Goal: Information Seeking & Learning: Obtain resource

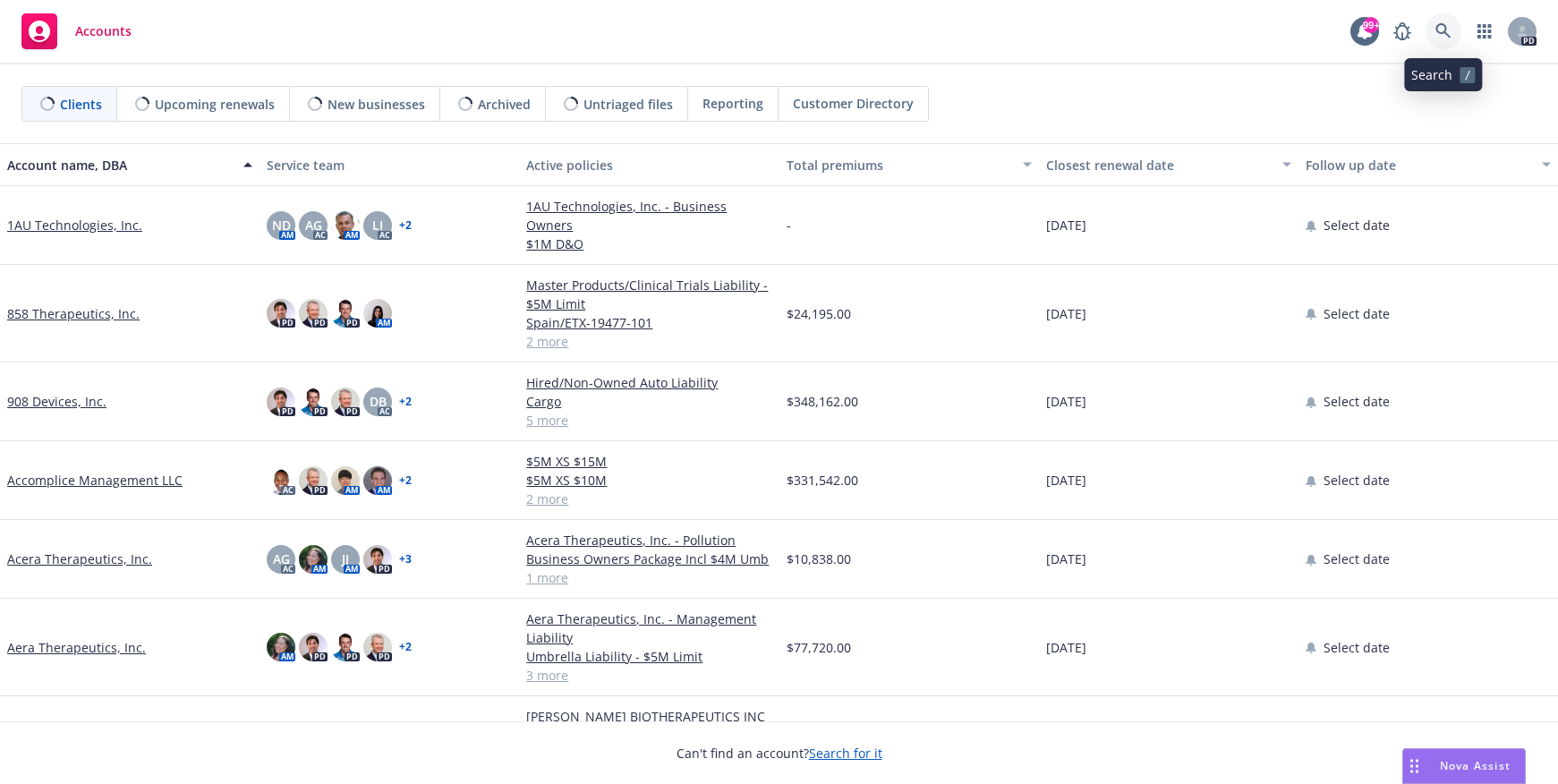
click at [1436, 27] on icon at bounding box center [1443, 30] width 15 height 15
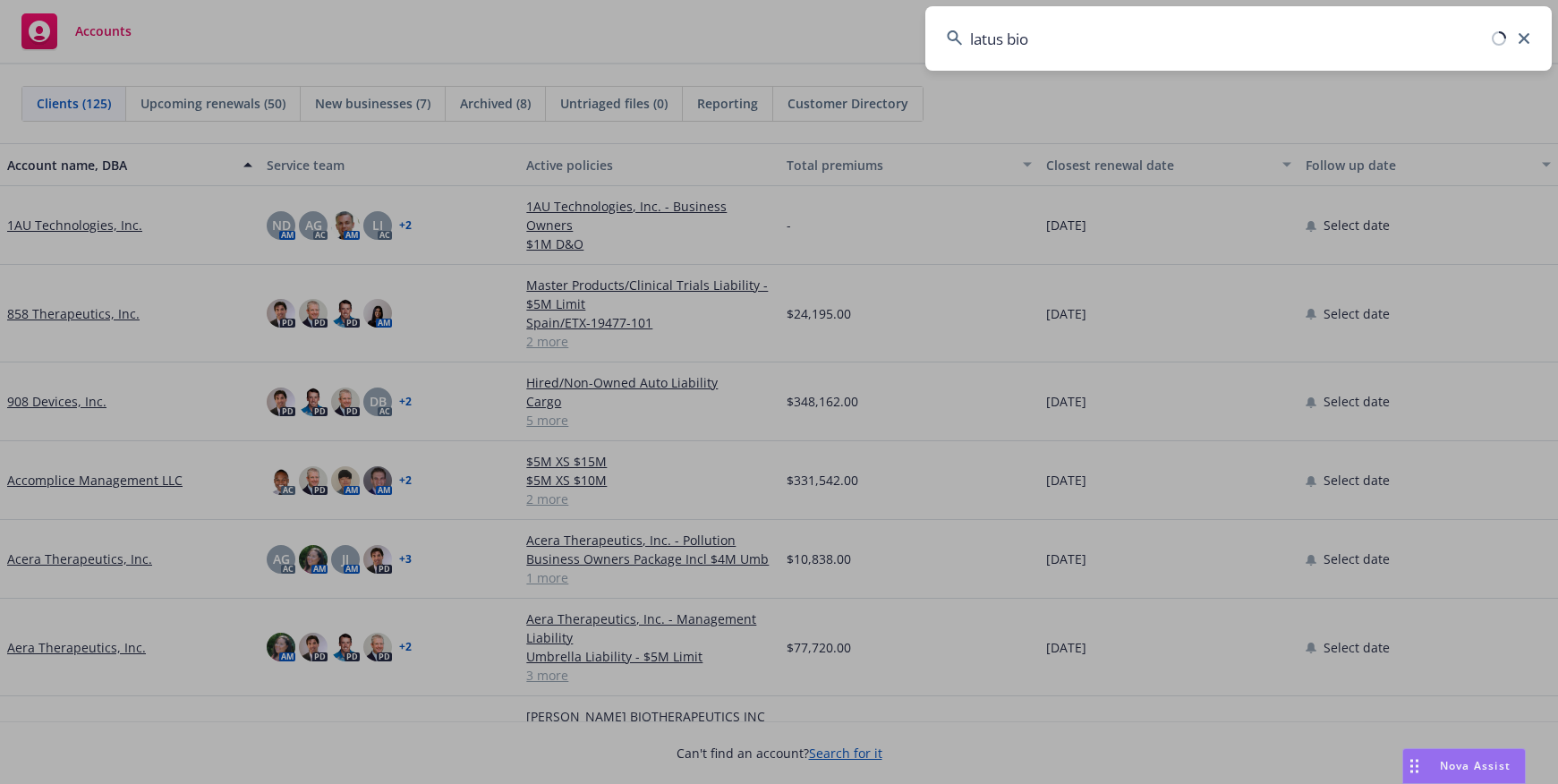
type input "latus bio"
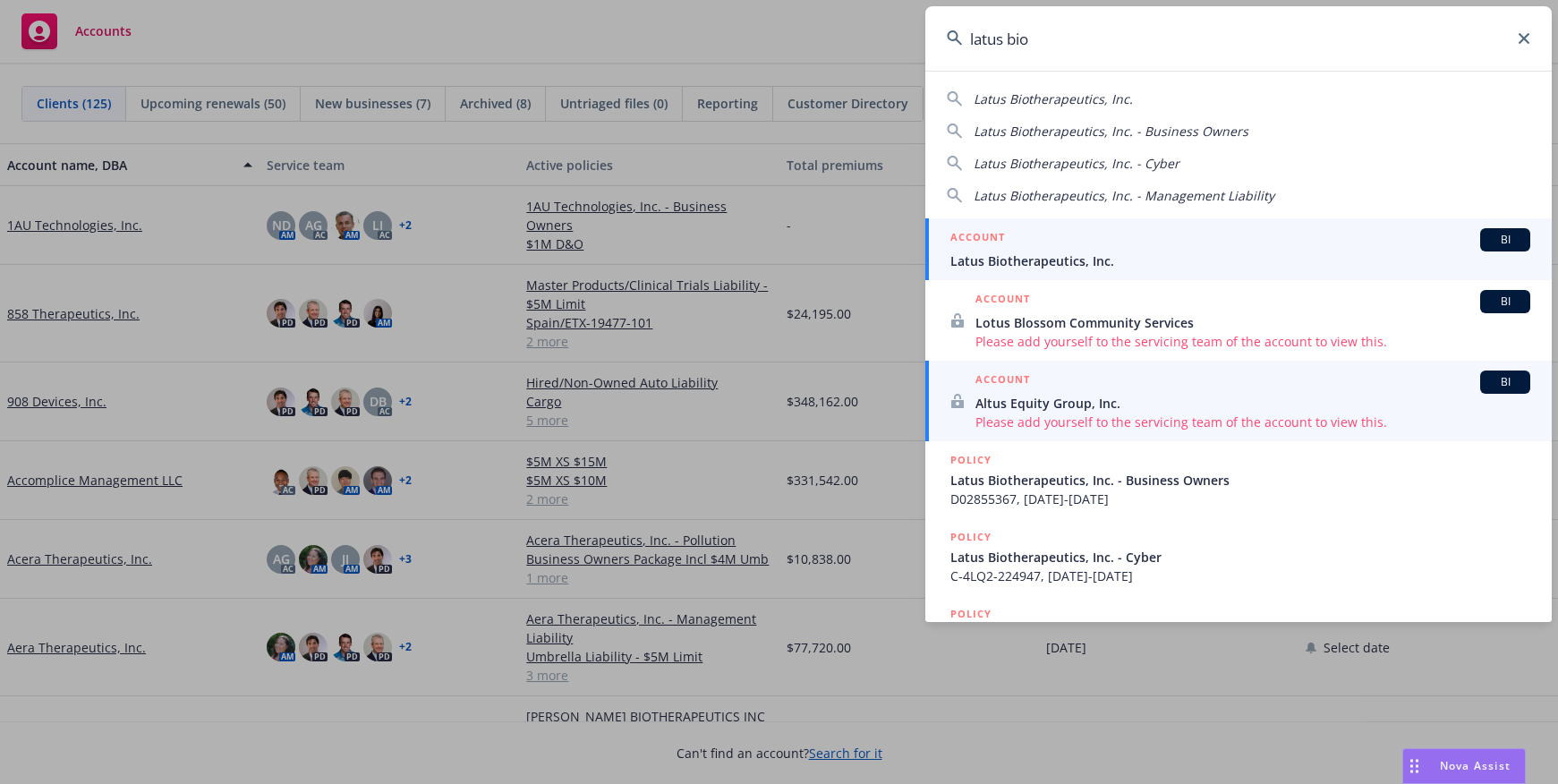
click at [1006, 253] on span "Latus Biotherapeutics, Inc." at bounding box center [1241, 261] width 580 height 19
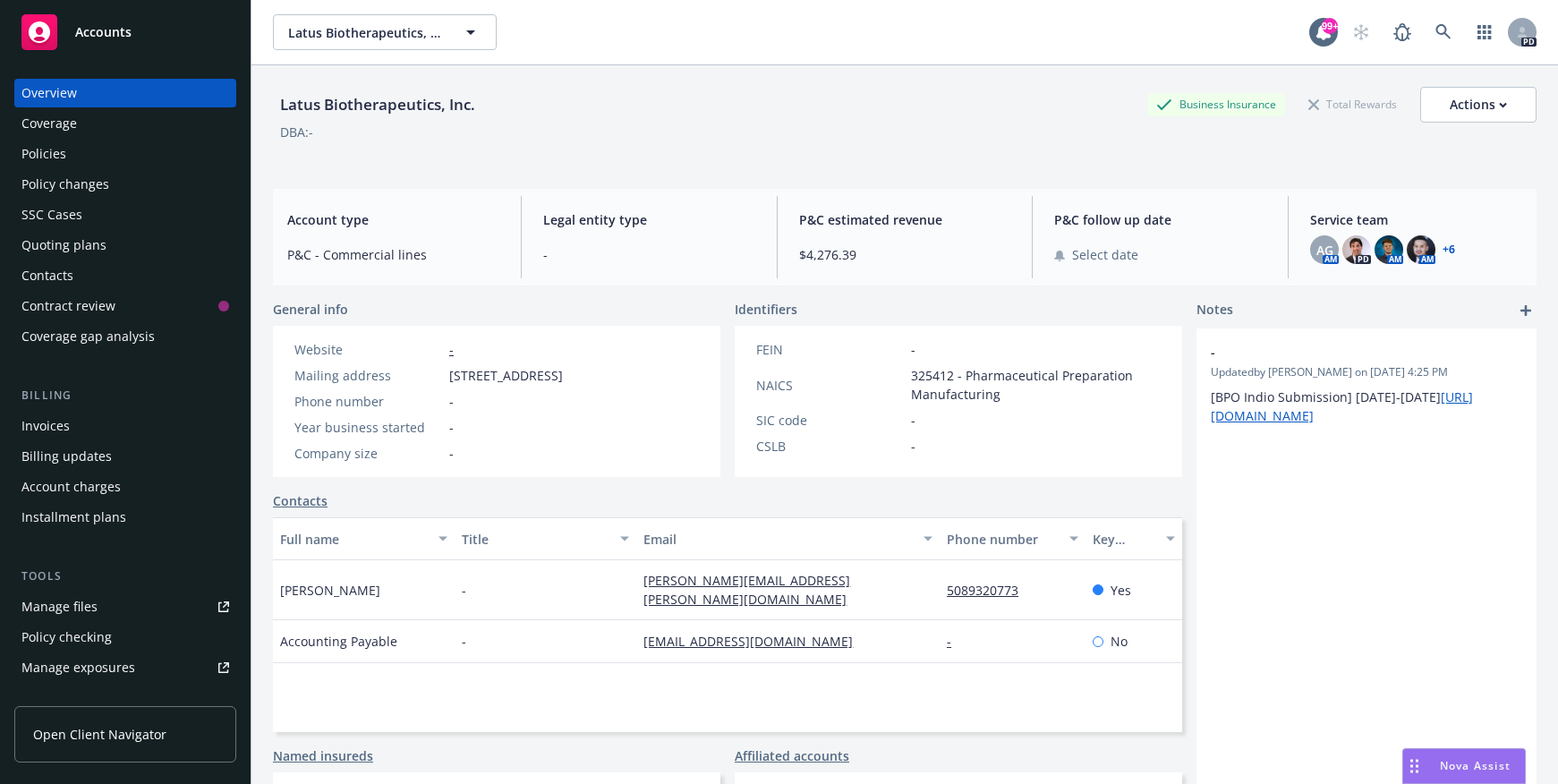
click at [41, 151] on div "Policies" at bounding box center [44, 154] width 45 height 29
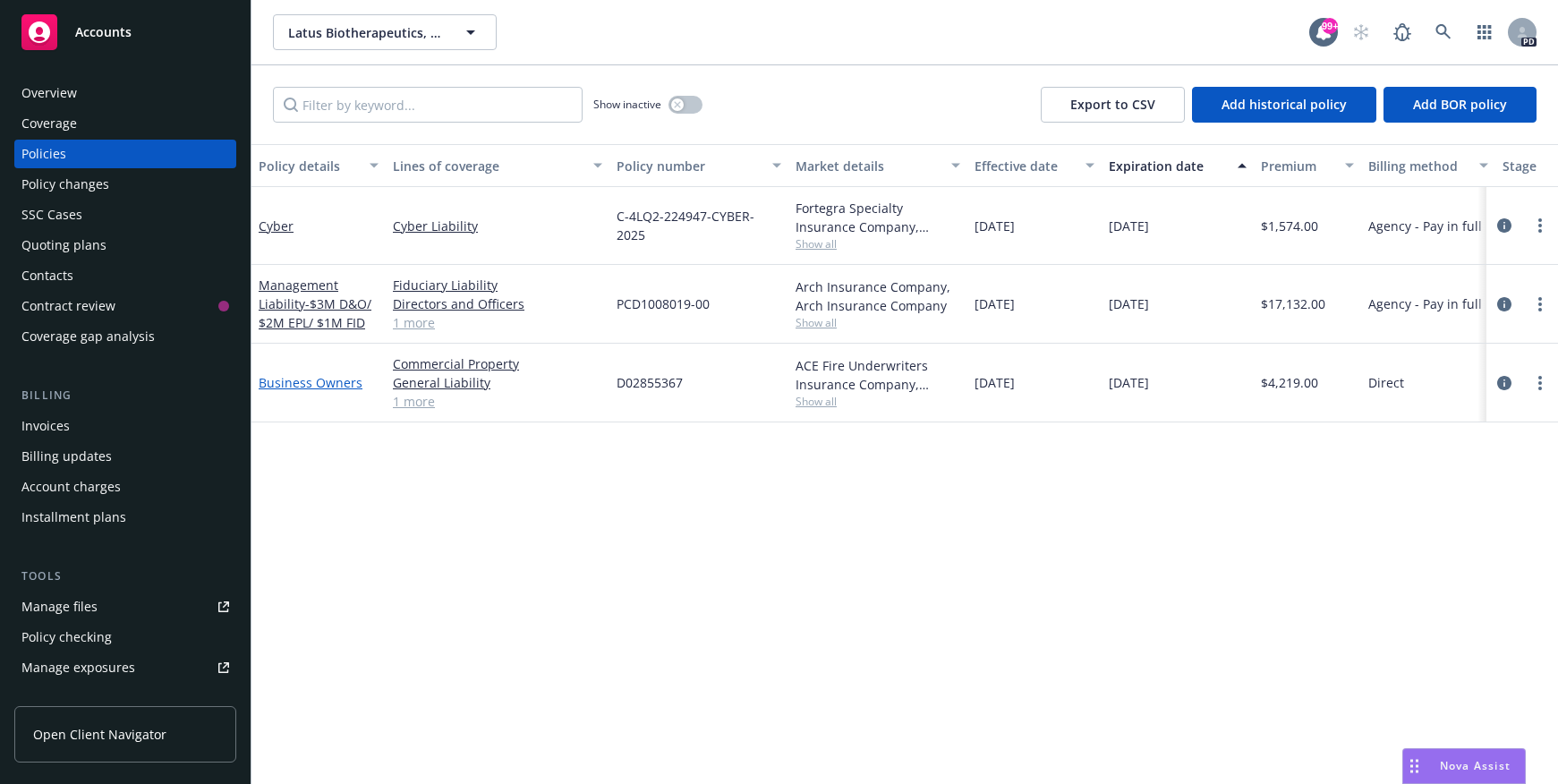
click at [334, 385] on link "Business Owners" at bounding box center [310, 383] width 104 height 17
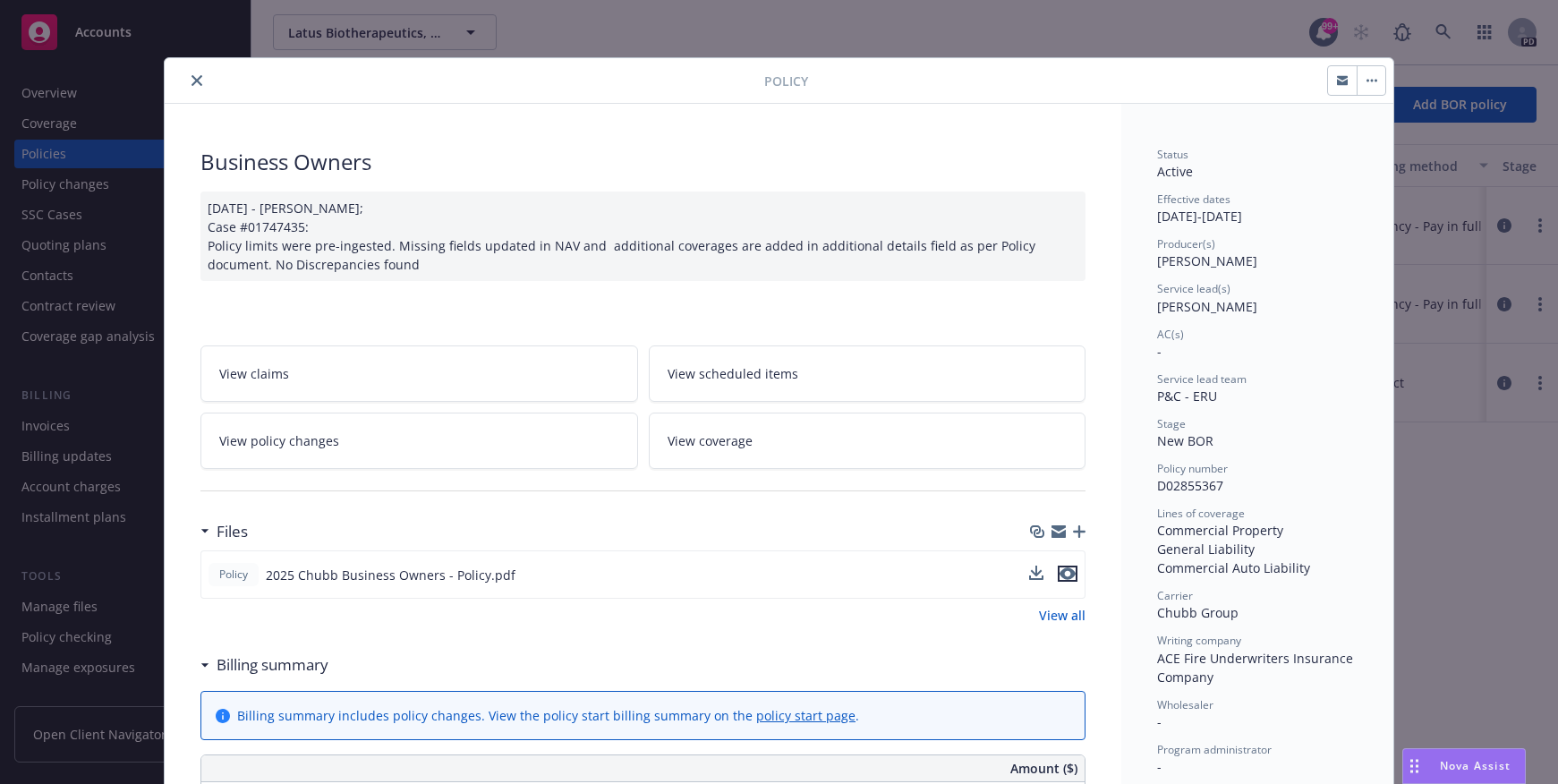
click at [1064, 572] on icon "preview file" at bounding box center [1068, 573] width 16 height 12
click at [192, 76] on icon "close" at bounding box center [197, 80] width 10 height 10
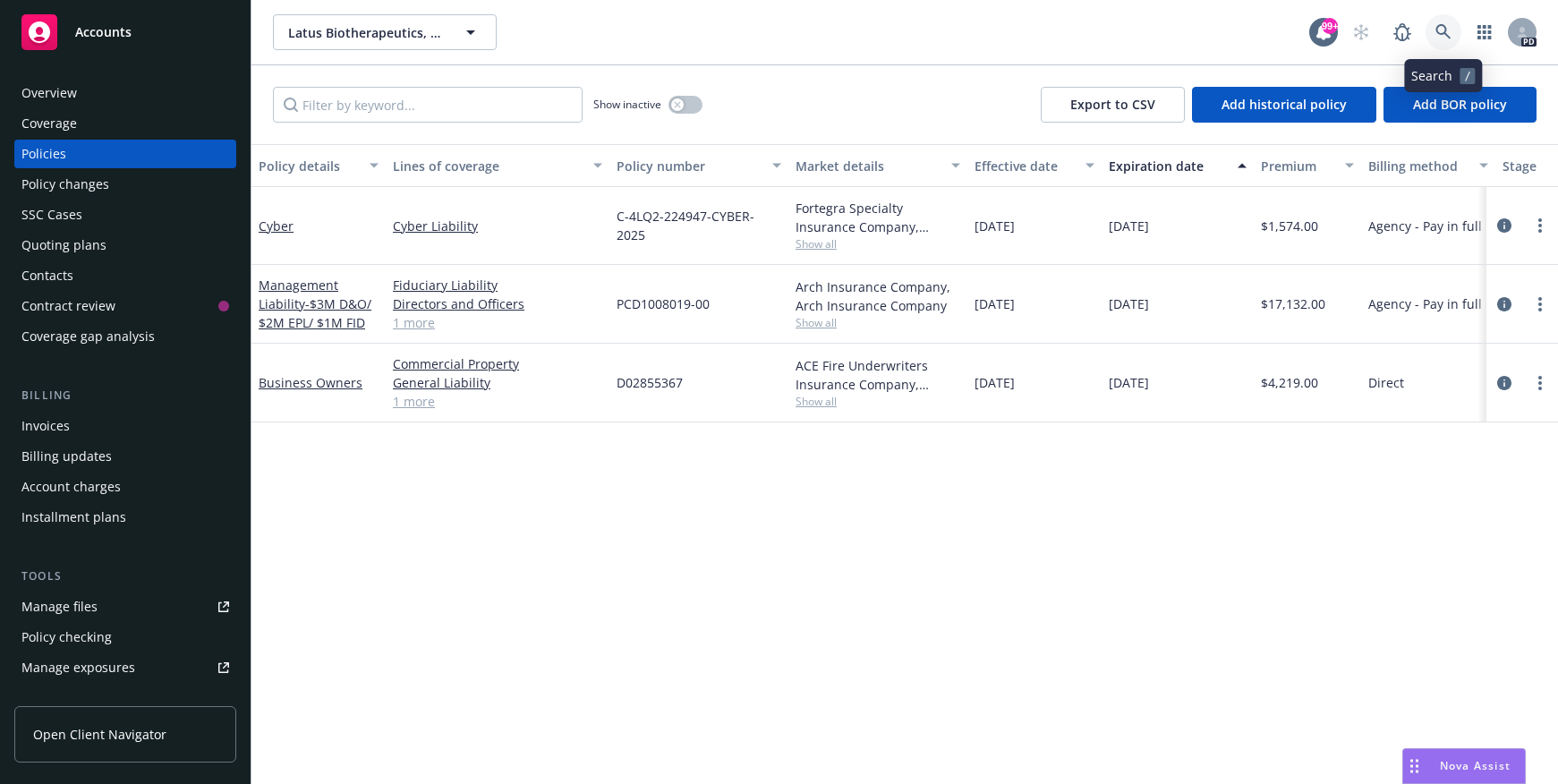
click at [1445, 29] on icon at bounding box center [1443, 31] width 16 height 16
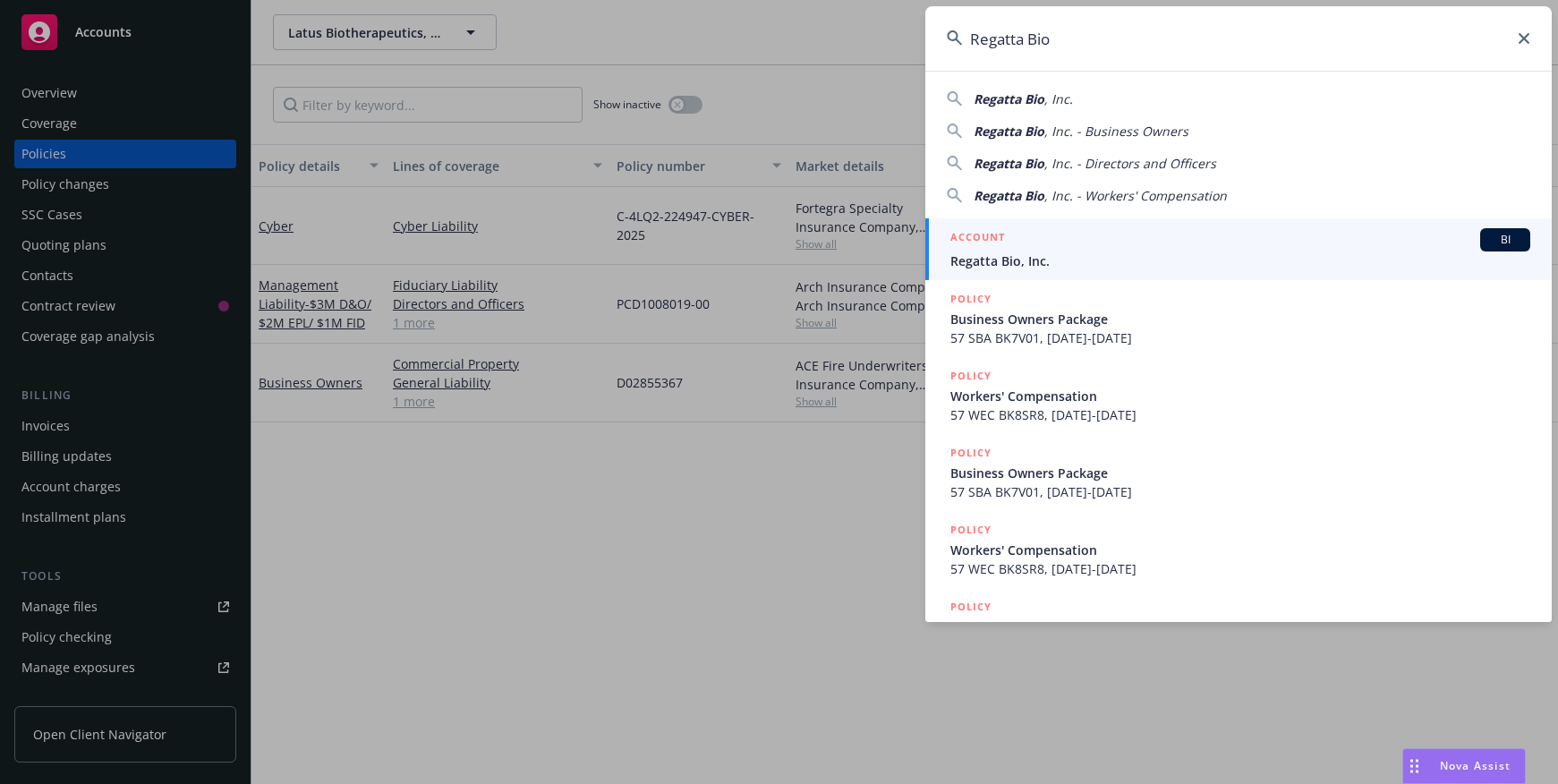
type input "Regatta Bio"
click at [1003, 259] on span "Regatta Bio, Inc." at bounding box center [1241, 261] width 580 height 19
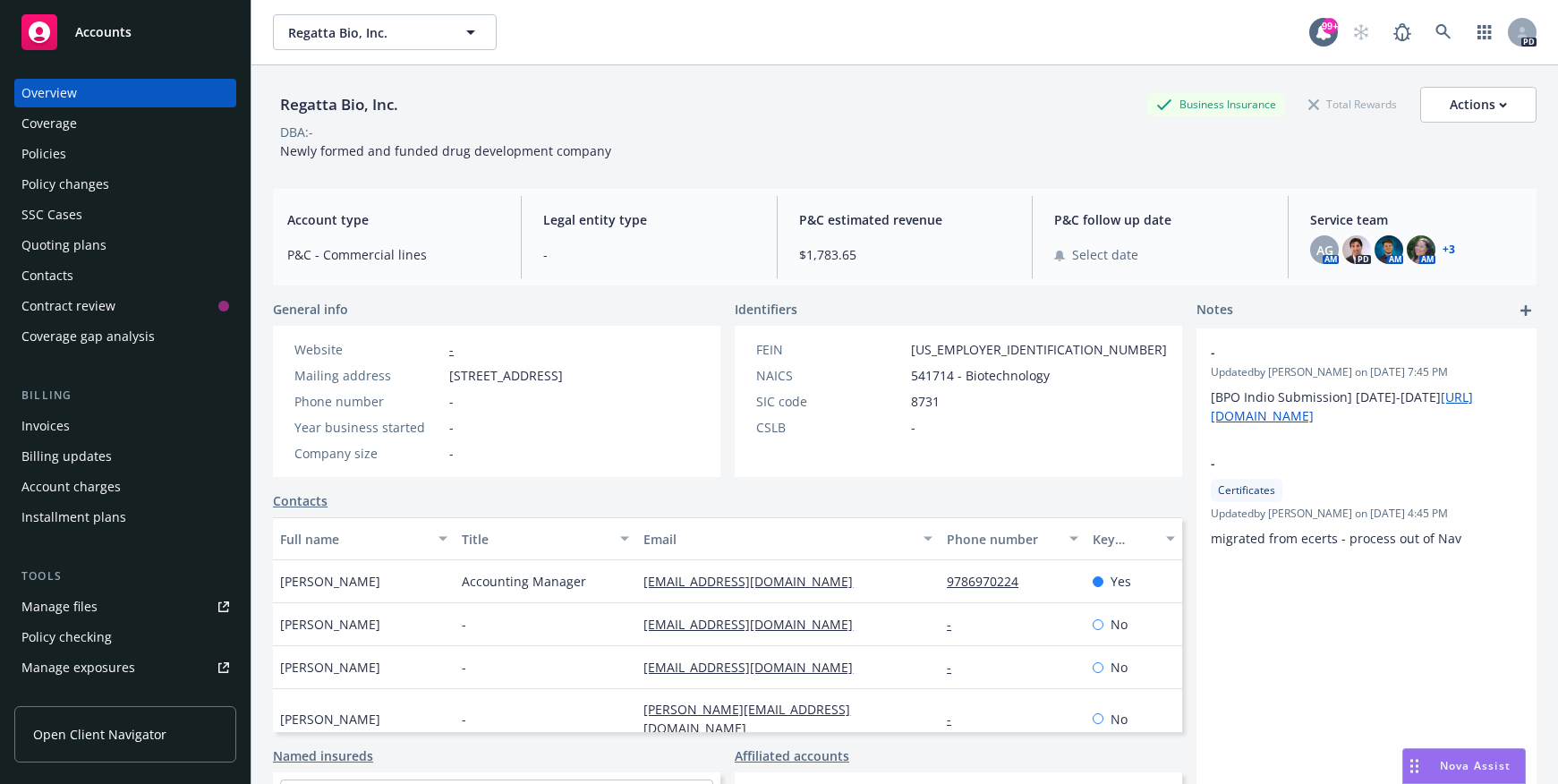
click at [48, 161] on div "Policies" at bounding box center [44, 154] width 45 height 29
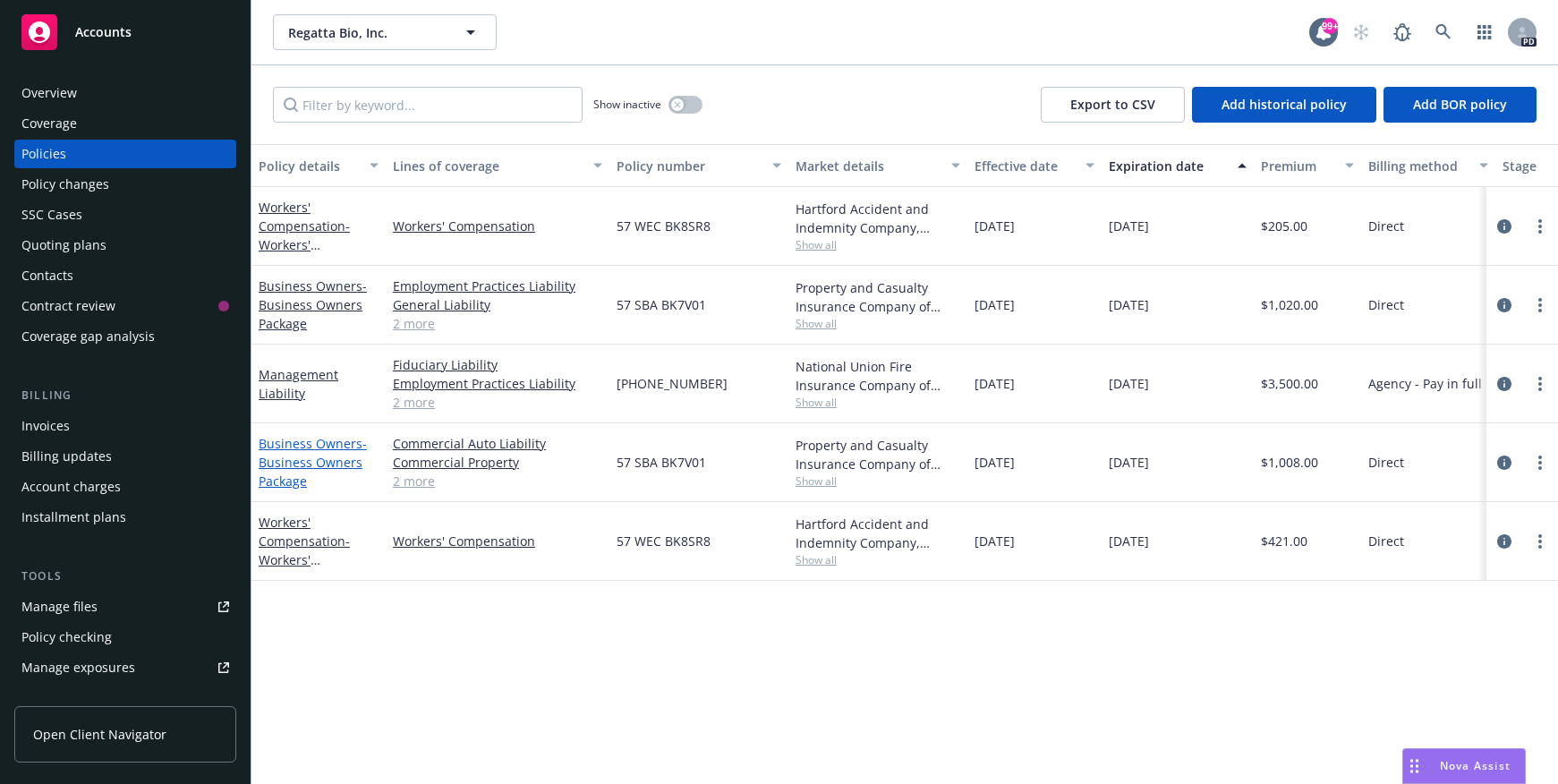
click at [285, 448] on link "Business Owners - Business Owners Package" at bounding box center [313, 462] width 108 height 54
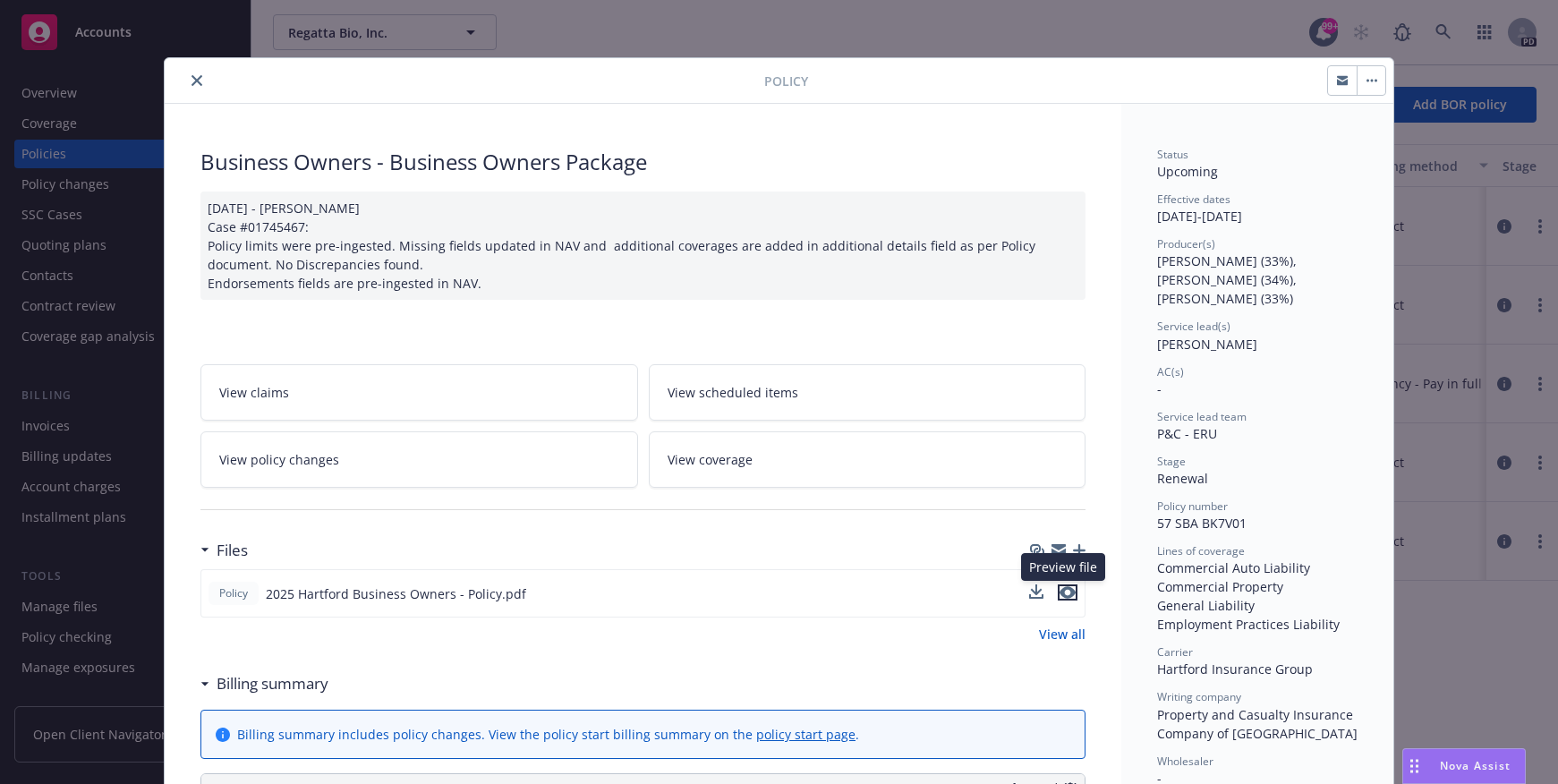
click at [1064, 593] on icon "preview file" at bounding box center [1068, 592] width 16 height 12
click at [192, 81] on icon "close" at bounding box center [197, 80] width 10 height 10
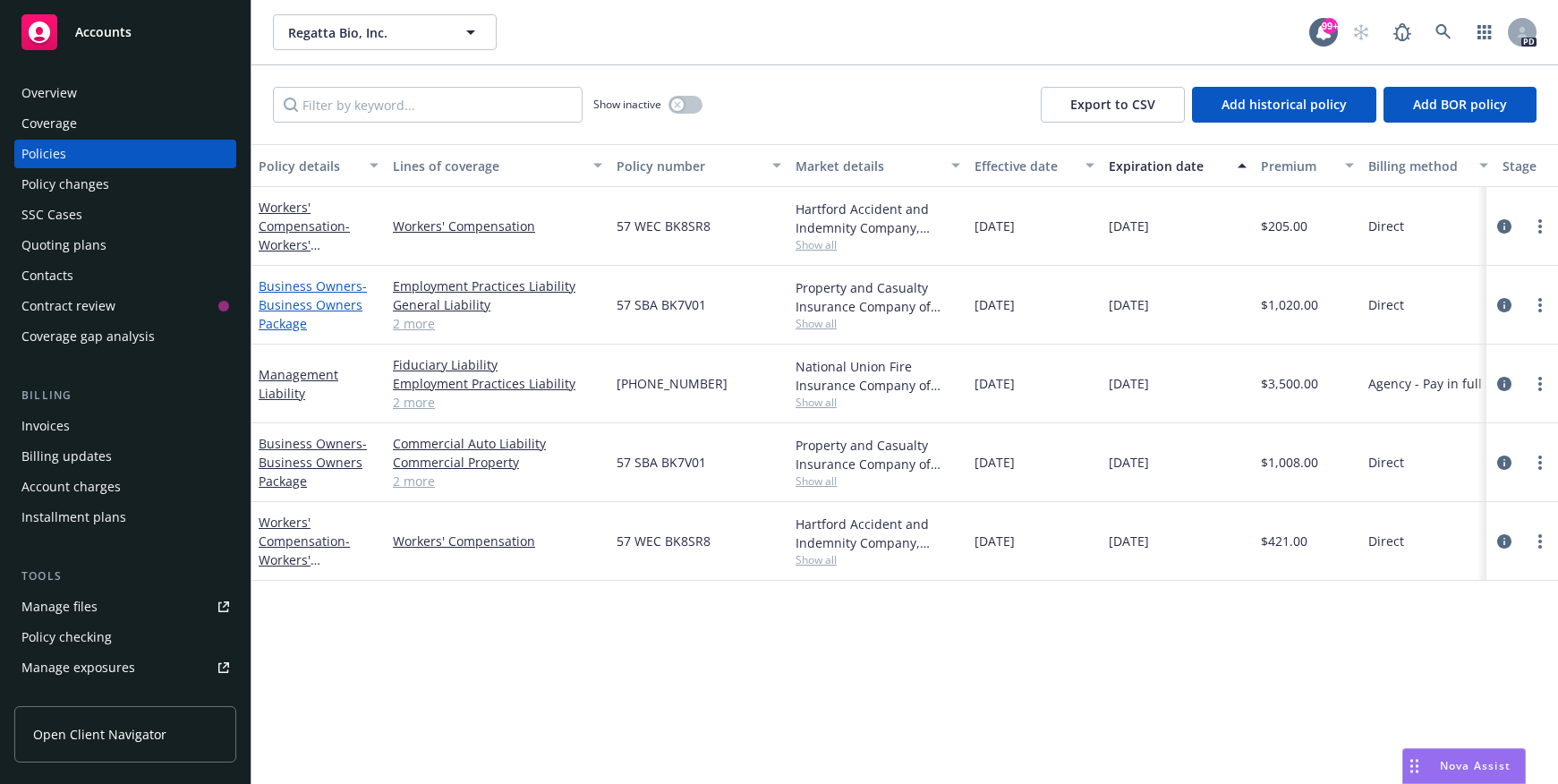
click at [278, 286] on link "Business Owners - Business Owners Package" at bounding box center [313, 304] width 108 height 54
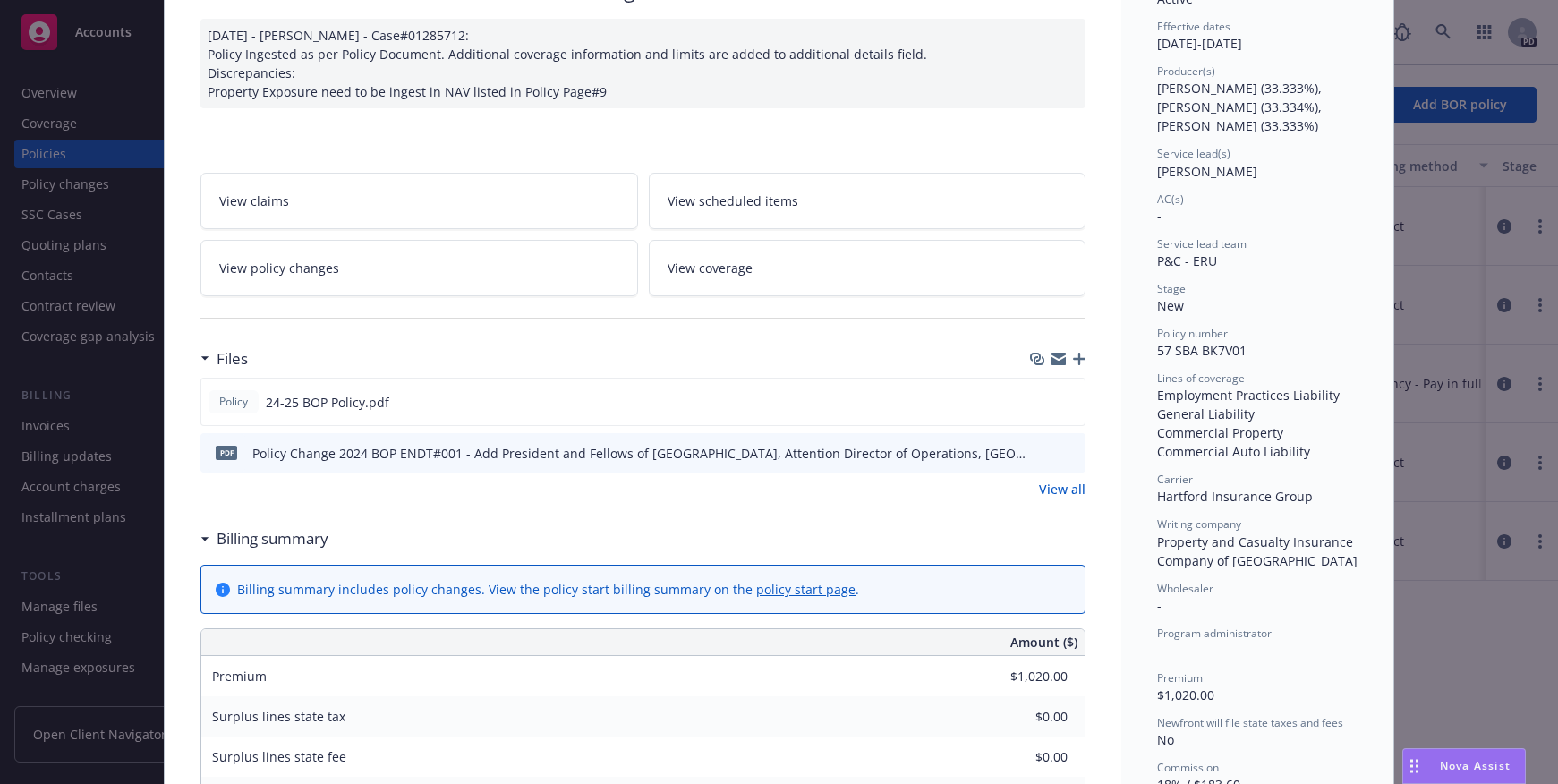
scroll to position [179, 0]
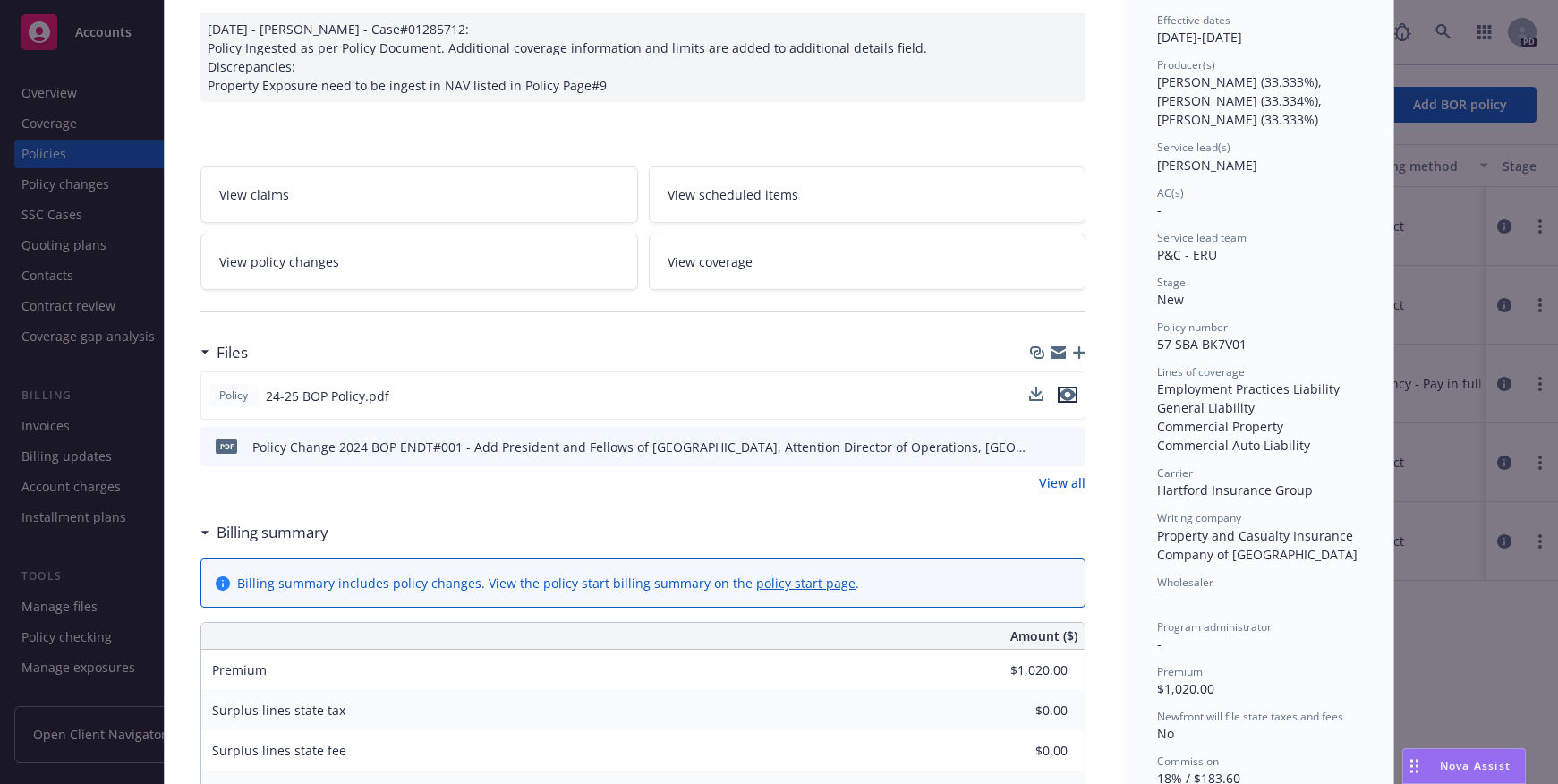
click at [1060, 392] on icon "preview file" at bounding box center [1068, 394] width 16 height 12
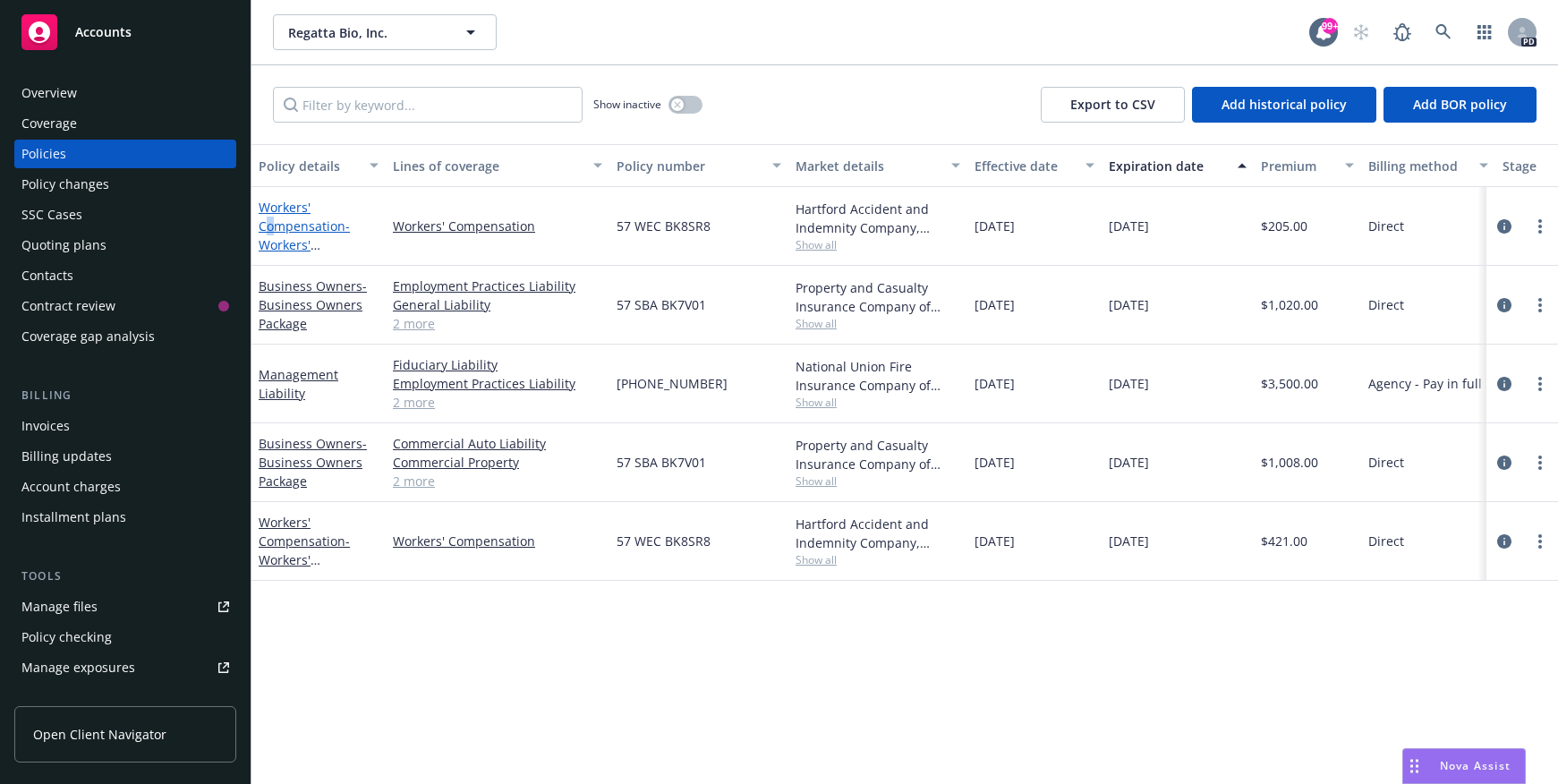
click at [271, 228] on link "Workers' Compensation - Workers' Compensation" at bounding box center [304, 235] width 91 height 73
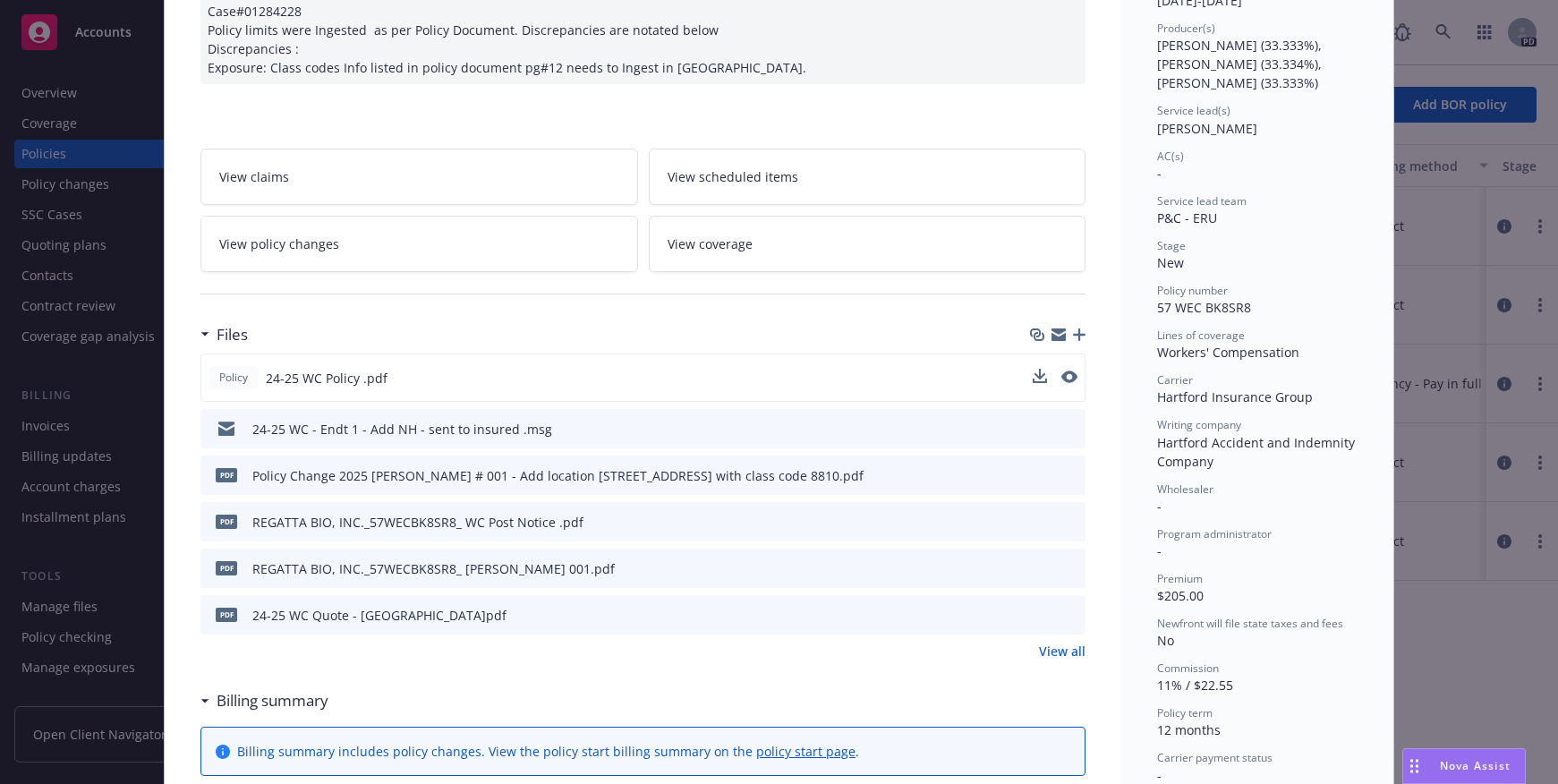
scroll to position [268, 0]
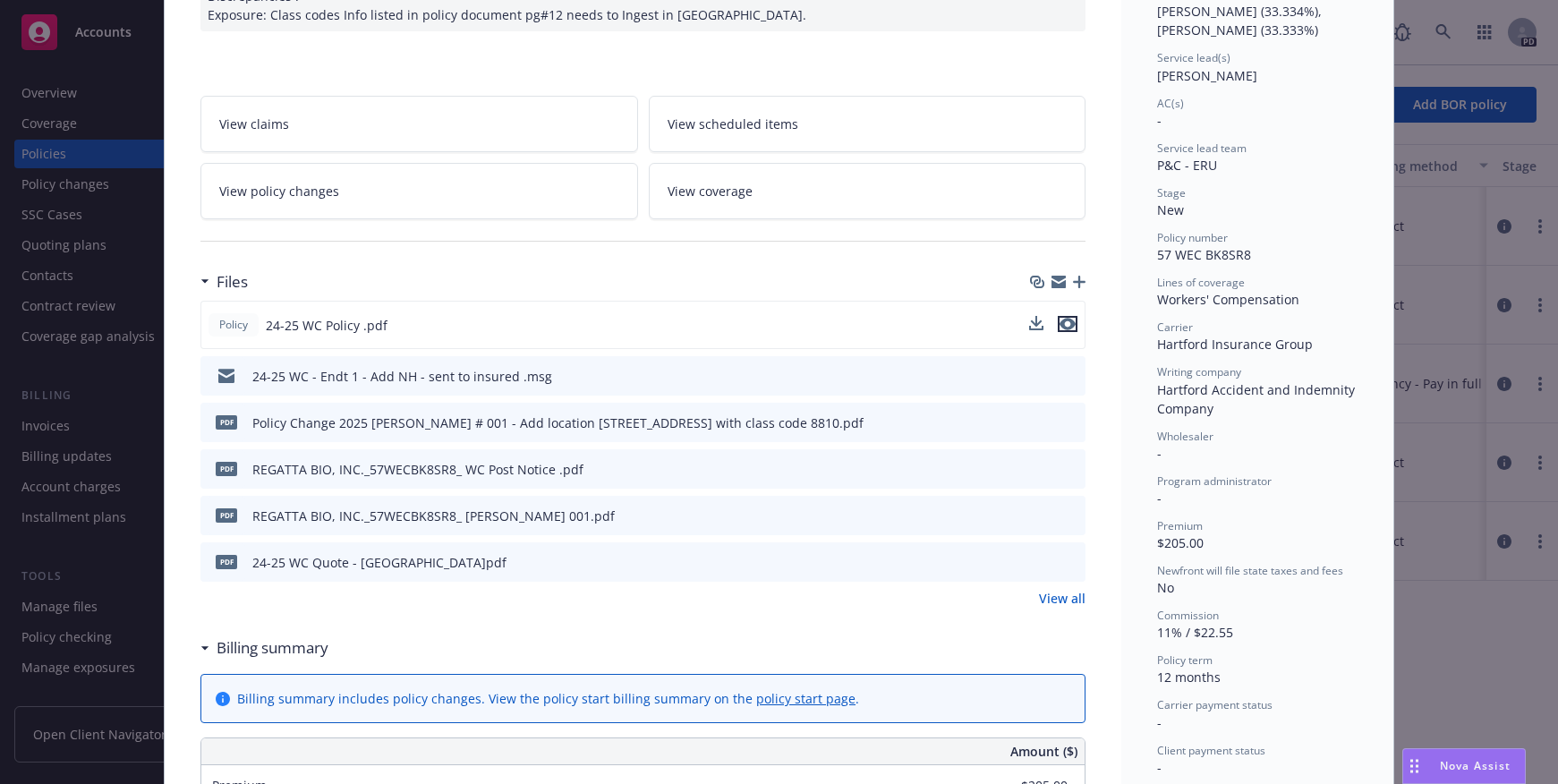
click at [1066, 319] on icon "preview file" at bounding box center [1068, 323] width 16 height 12
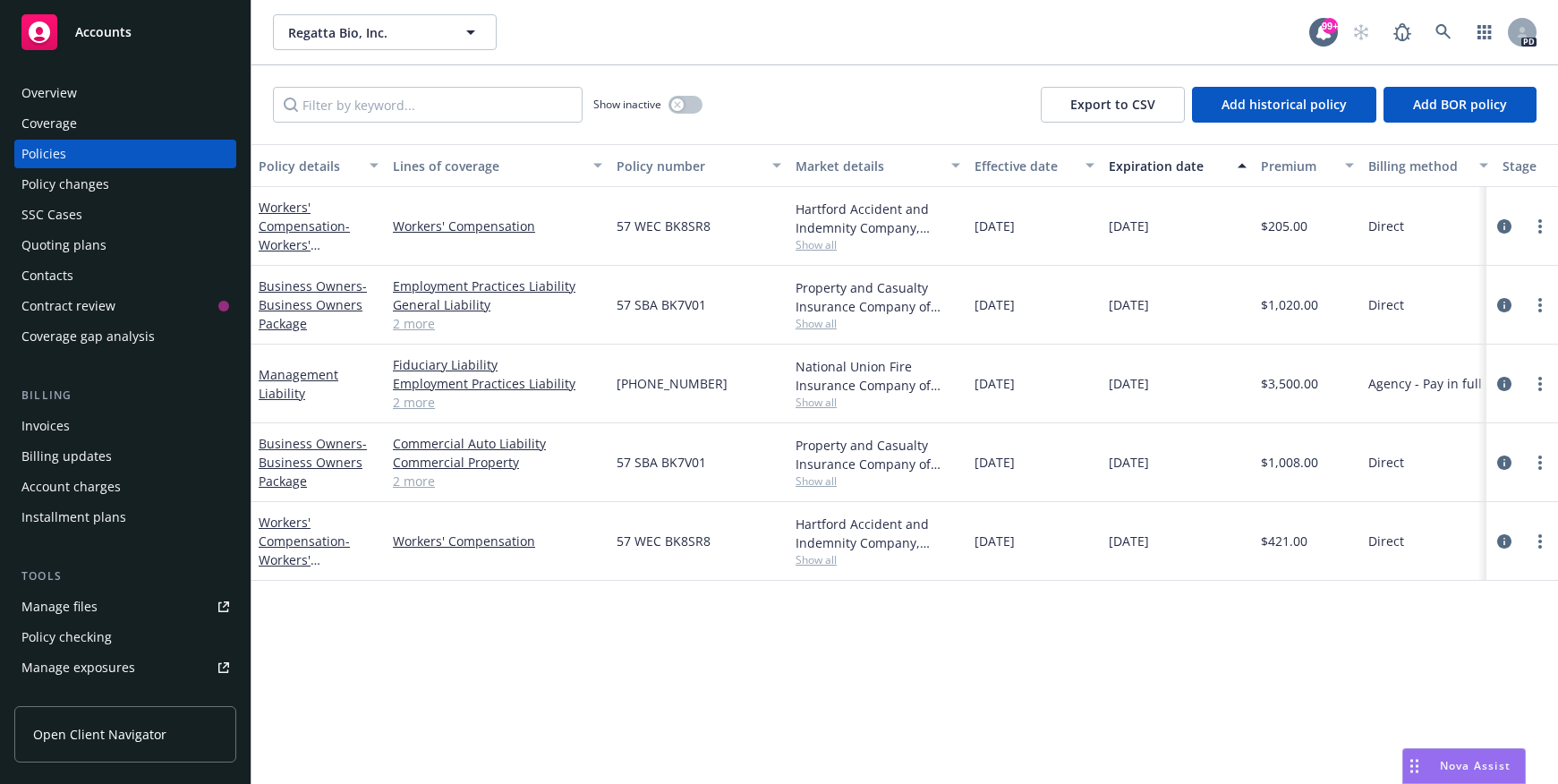
click at [1, 151] on div "Overview Coverage Policies Policy changes SSC Cases Quoting plans Contacts Cont…" at bounding box center [125, 420] width 251 height 727
click at [343, 441] on link "Business Owners - Business Owners Package" at bounding box center [313, 462] width 108 height 54
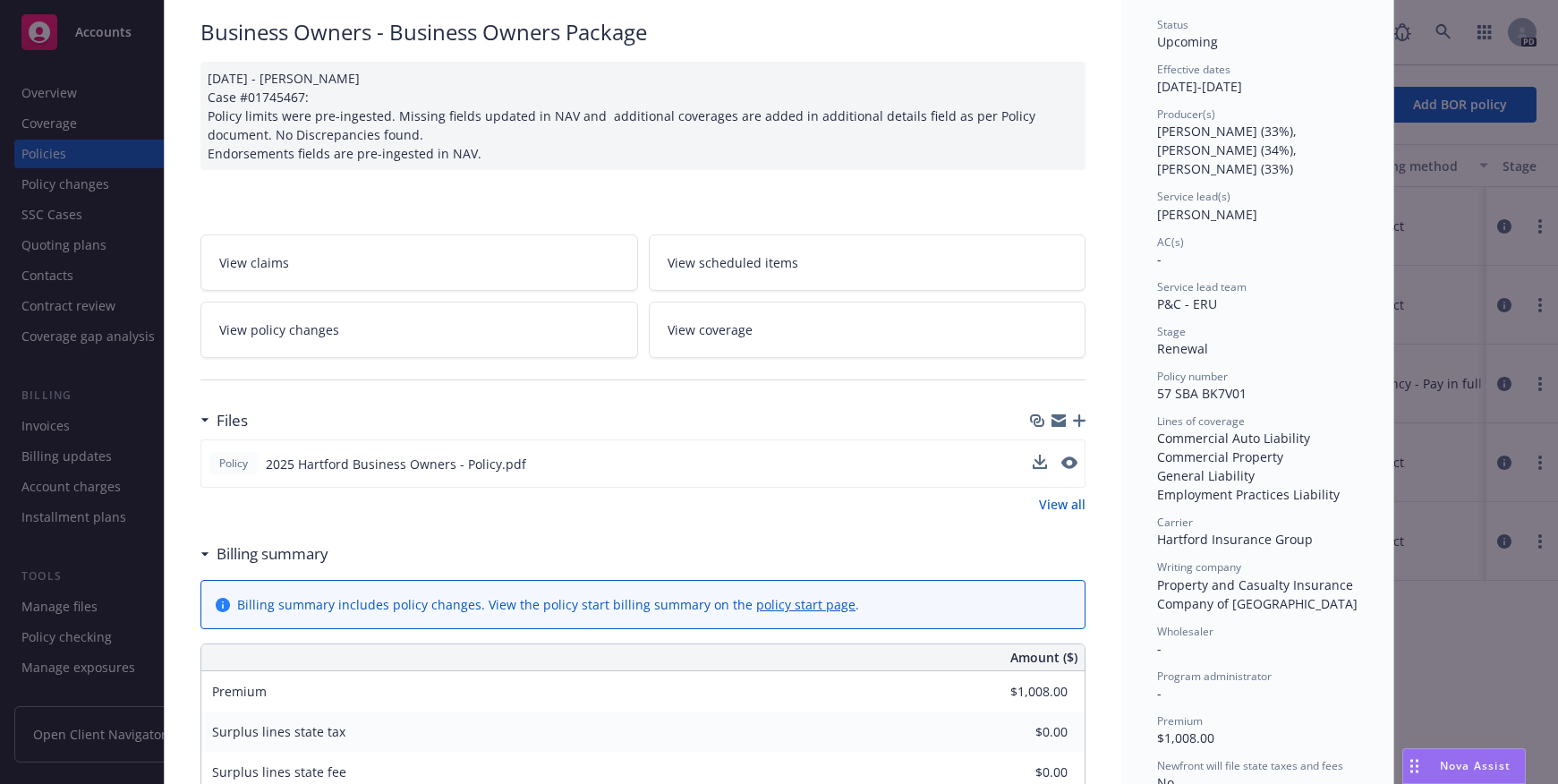
scroll to position [179, 0]
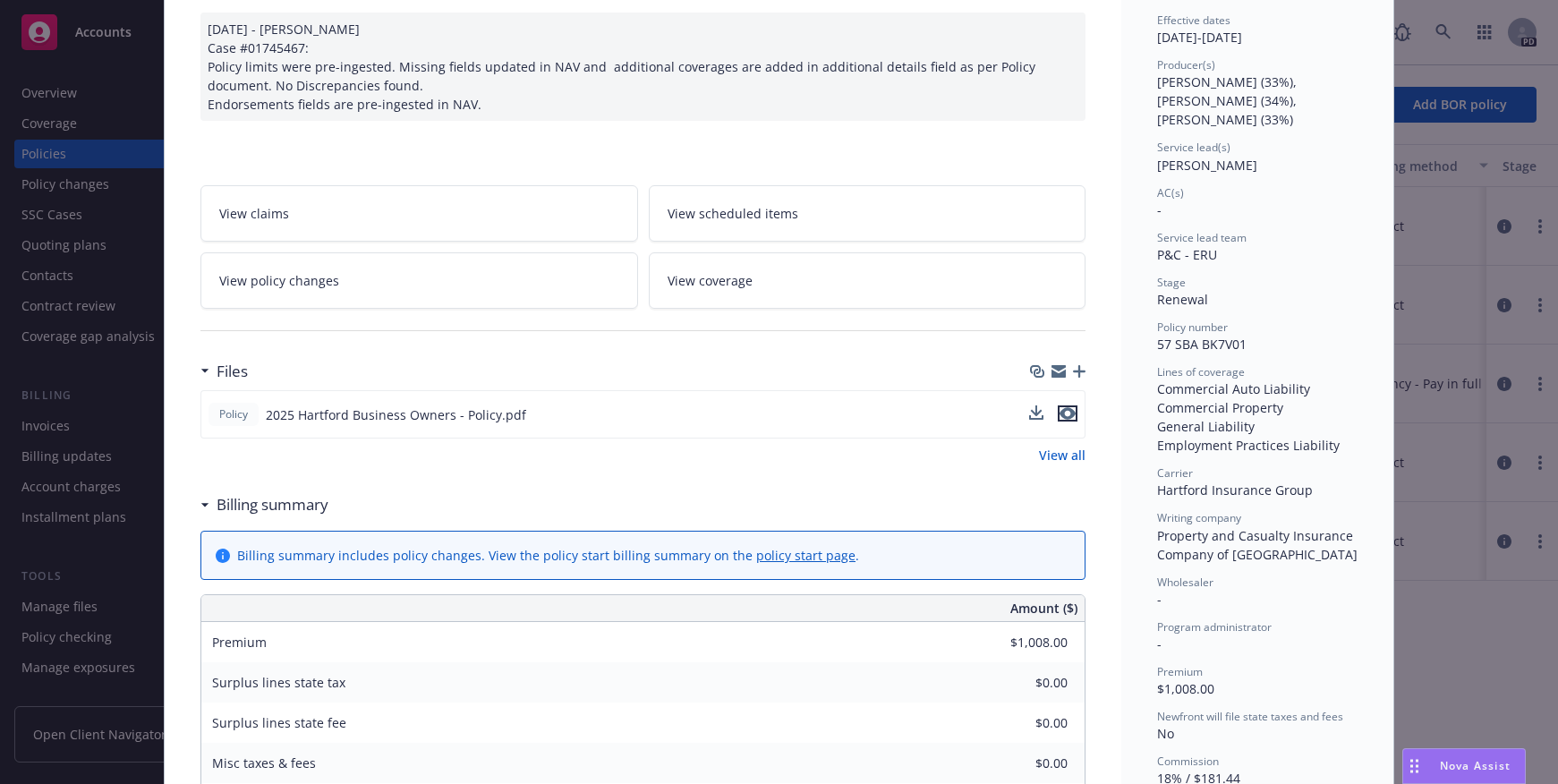
click at [1061, 411] on icon "preview file" at bounding box center [1068, 412] width 16 height 12
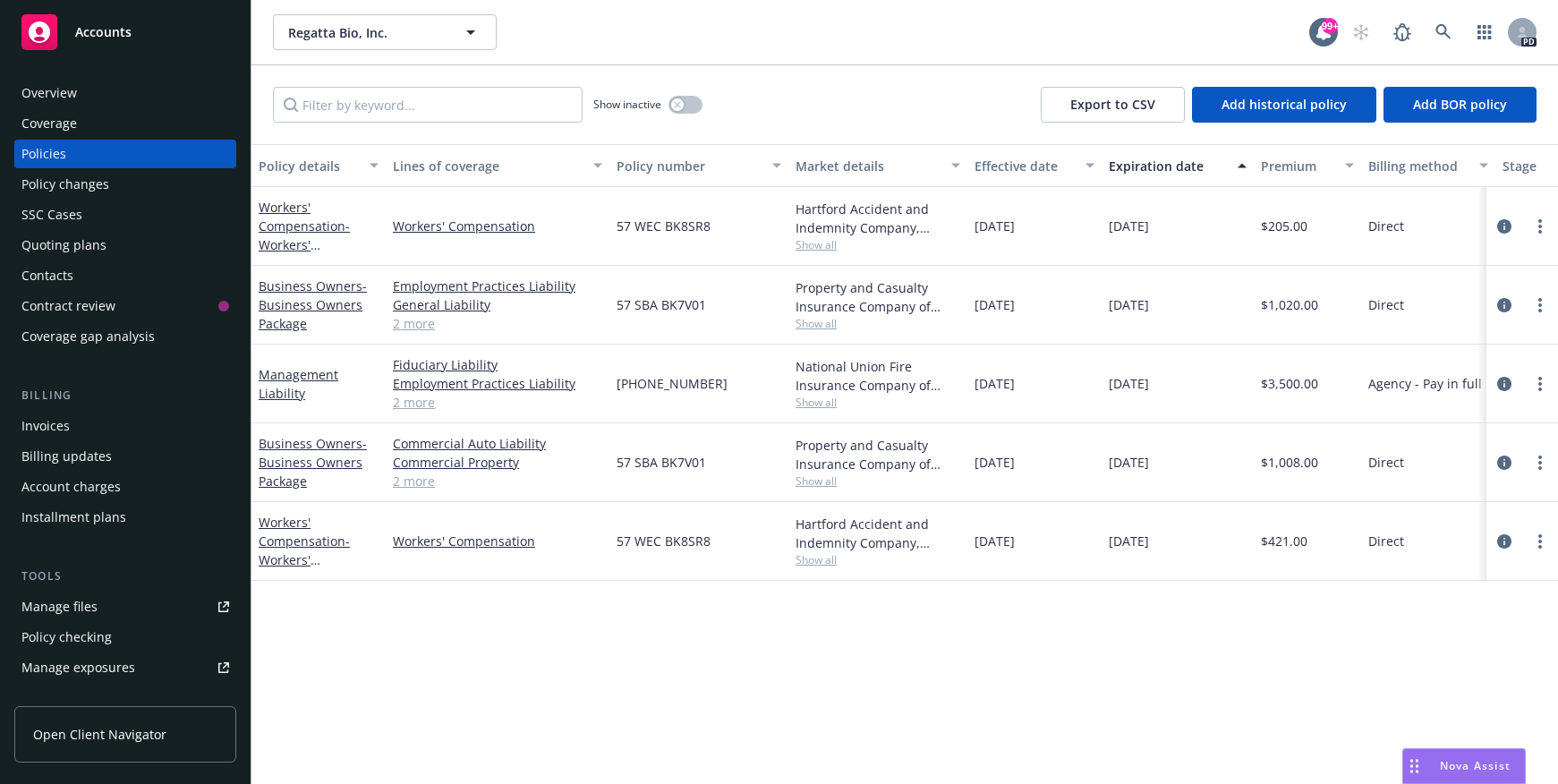
click at [78, 92] on div "Overview" at bounding box center [125, 93] width 207 height 29
